Goal: Information Seeking & Learning: Learn about a topic

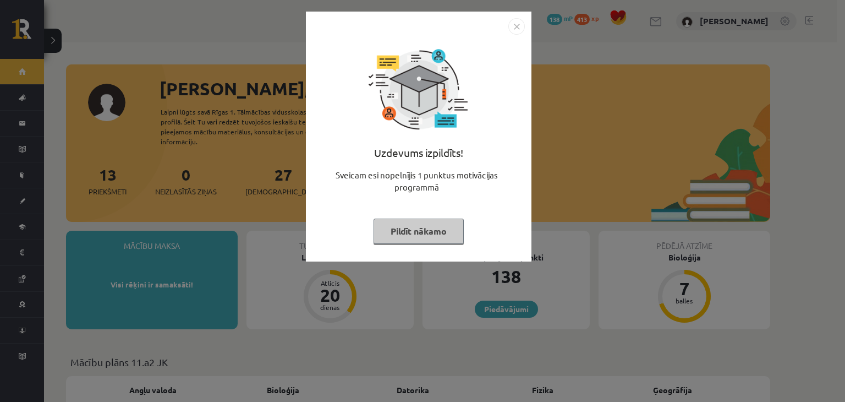
click at [419, 238] on button "Pildīt nākamo" at bounding box center [419, 230] width 90 height 25
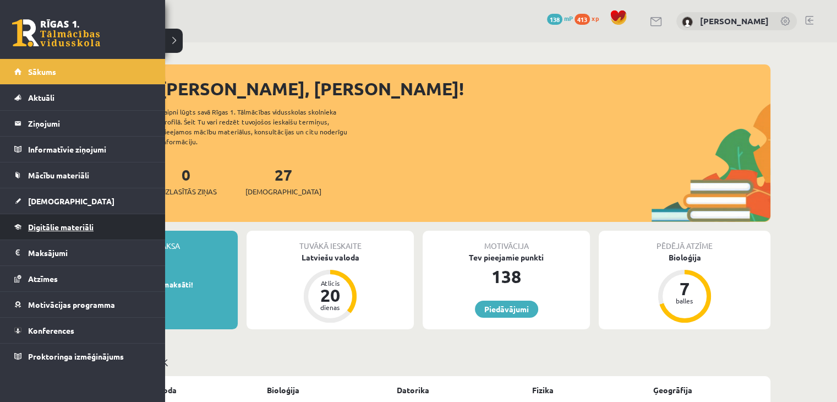
click at [47, 228] on span "Digitālie materiāli" at bounding box center [60, 227] width 65 height 10
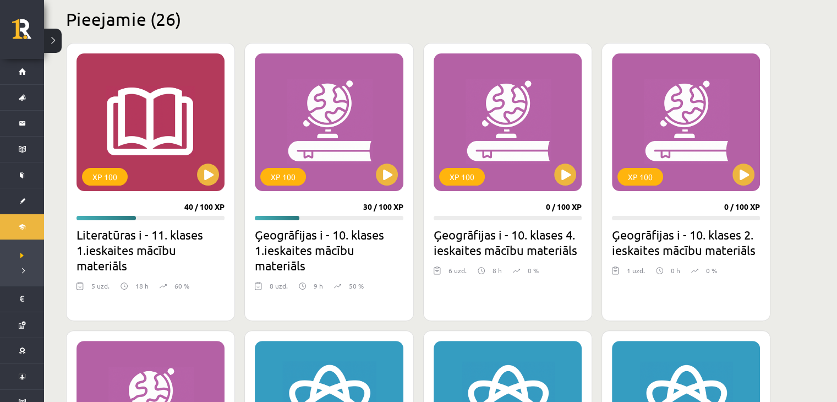
scroll to position [272, 0]
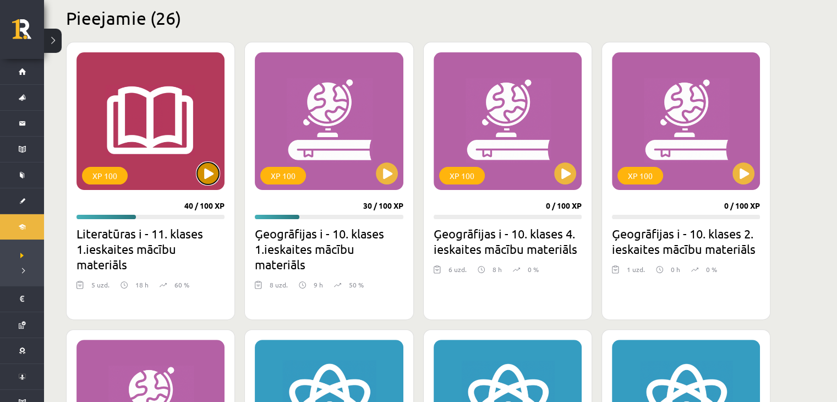
click at [208, 176] on button at bounding box center [208, 173] width 22 height 22
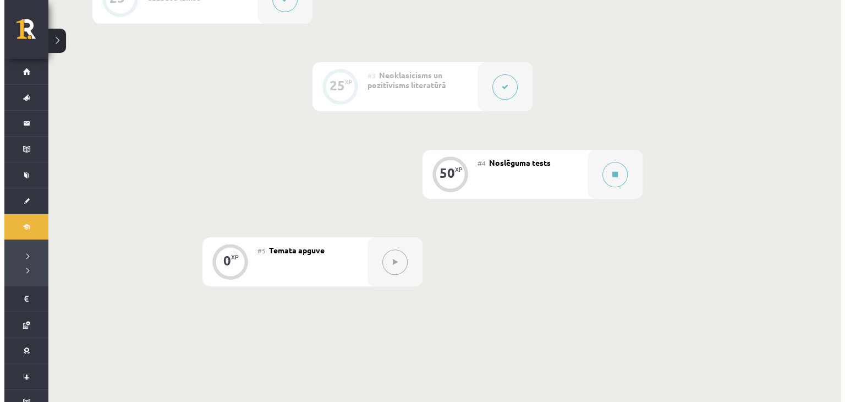
scroll to position [411, 0]
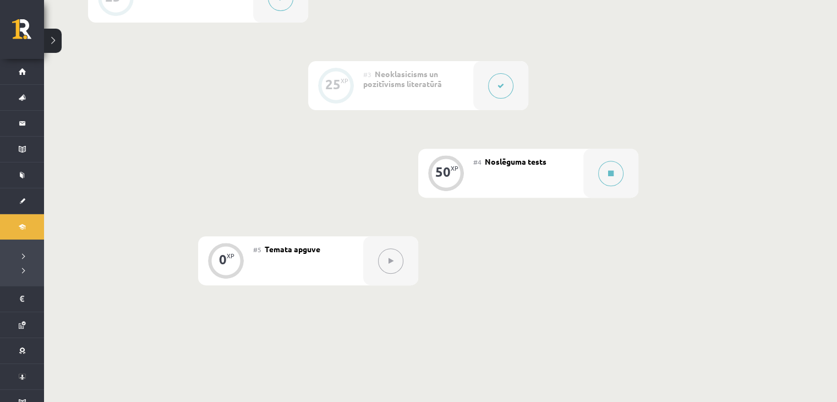
click at [502, 83] on icon at bounding box center [500, 86] width 7 height 7
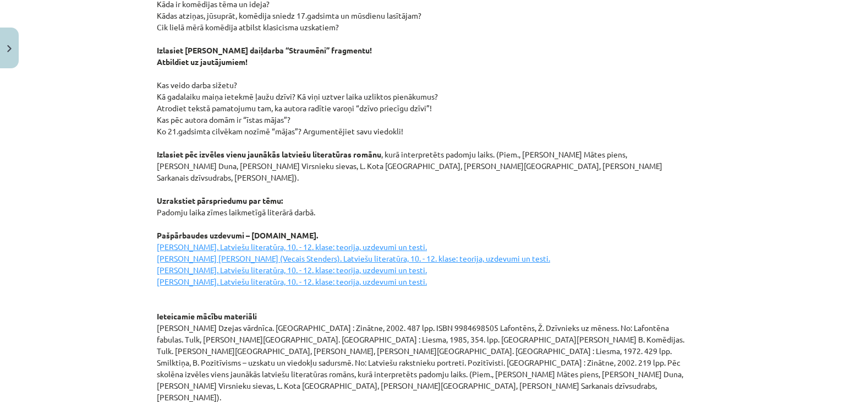
scroll to position [1405, 0]
drag, startPoint x: 245, startPoint y: 152, endPoint x: 293, endPoint y: 157, distance: 48.7
click at [293, 157] on p "Izlasiet Moljēra lugas “Skopulis” fragmentu! Atbildiet uz jautājumiem! Raksturo…" at bounding box center [423, 153] width 532 height 497
copy p "L. Kota Istaba"
click at [209, 300] on p "Izlasiet Moljēra lugas “Skopulis” fragmentu! Atbildiet uz jautājumiem! Raksturo…" at bounding box center [423, 153] width 532 height 497
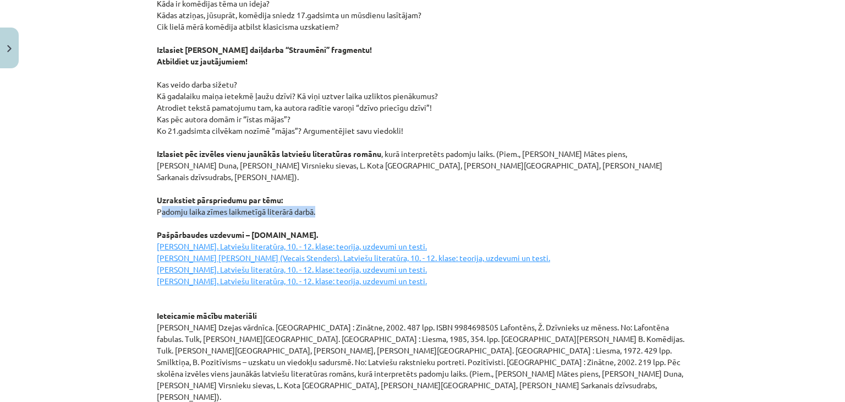
drag, startPoint x: 153, startPoint y: 188, endPoint x: 310, endPoint y: 185, distance: 156.9
click at [310, 185] on p "Izlasiet Moljēra lugas “Skopulis” fragmentu! Atbildiet uz jautājumiem! Raksturo…" at bounding box center [423, 153] width 532 height 497
copy p "Padomju laika zīmes laikmetīgā literārā darbā"
